Goal: Information Seeking & Learning: Understand process/instructions

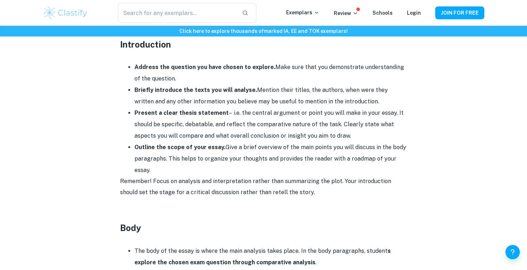
scroll to position [465, 0]
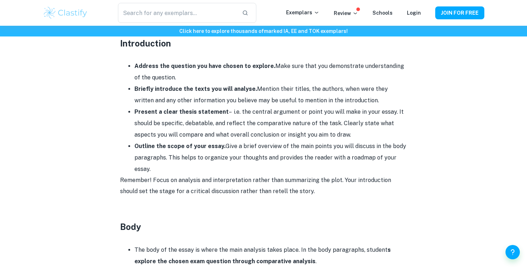
drag, startPoint x: 271, startPoint y: 63, endPoint x: 280, endPoint y: 73, distance: 13.7
click at [280, 73] on li "Address the question you have chosen to explore. Make sure that you demonstrate…" at bounding box center [270, 72] width 272 height 23
click at [267, 90] on li "Briefly introduce the texts you will analyse. Mention their titles, the authors…" at bounding box center [270, 94] width 272 height 23
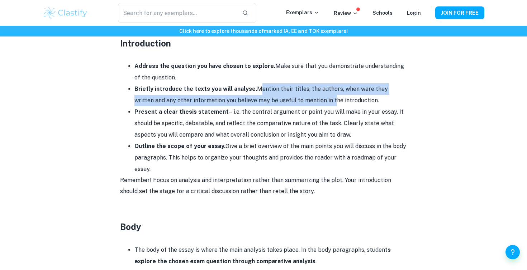
drag, startPoint x: 254, startPoint y: 88, endPoint x: 310, endPoint y: 99, distance: 56.8
click at [310, 99] on li "Briefly introduce the texts you will analyse. Mention their titles, the authors…" at bounding box center [270, 94] width 272 height 23
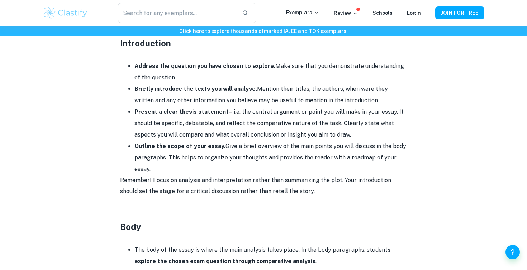
click at [341, 98] on li "Briefly introduce the texts you will analyse. Mention their titles, the authors…" at bounding box center [270, 94] width 272 height 23
click at [261, 121] on li "Present a clear thesis statement – i.e. the central argument or point you will …" at bounding box center [270, 123] width 272 height 34
click at [261, 116] on li "Present a clear thesis statement – i.e. the central argument or point you will …" at bounding box center [270, 123] width 272 height 34
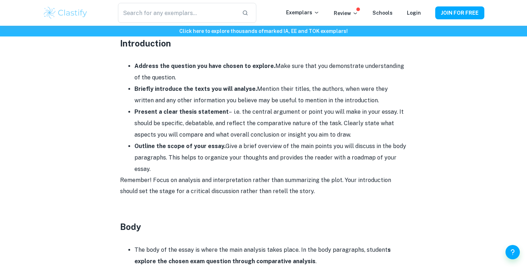
click at [275, 115] on li "Present a clear thesis statement – i.e. the central argument or point you will …" at bounding box center [270, 123] width 272 height 34
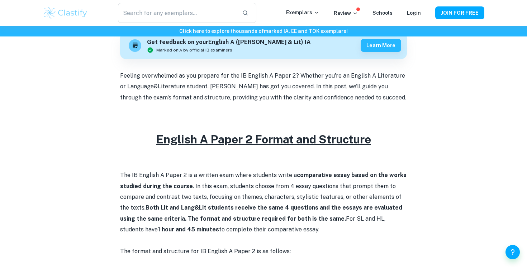
scroll to position [125, 0]
